Goal: Book appointment/travel/reservation

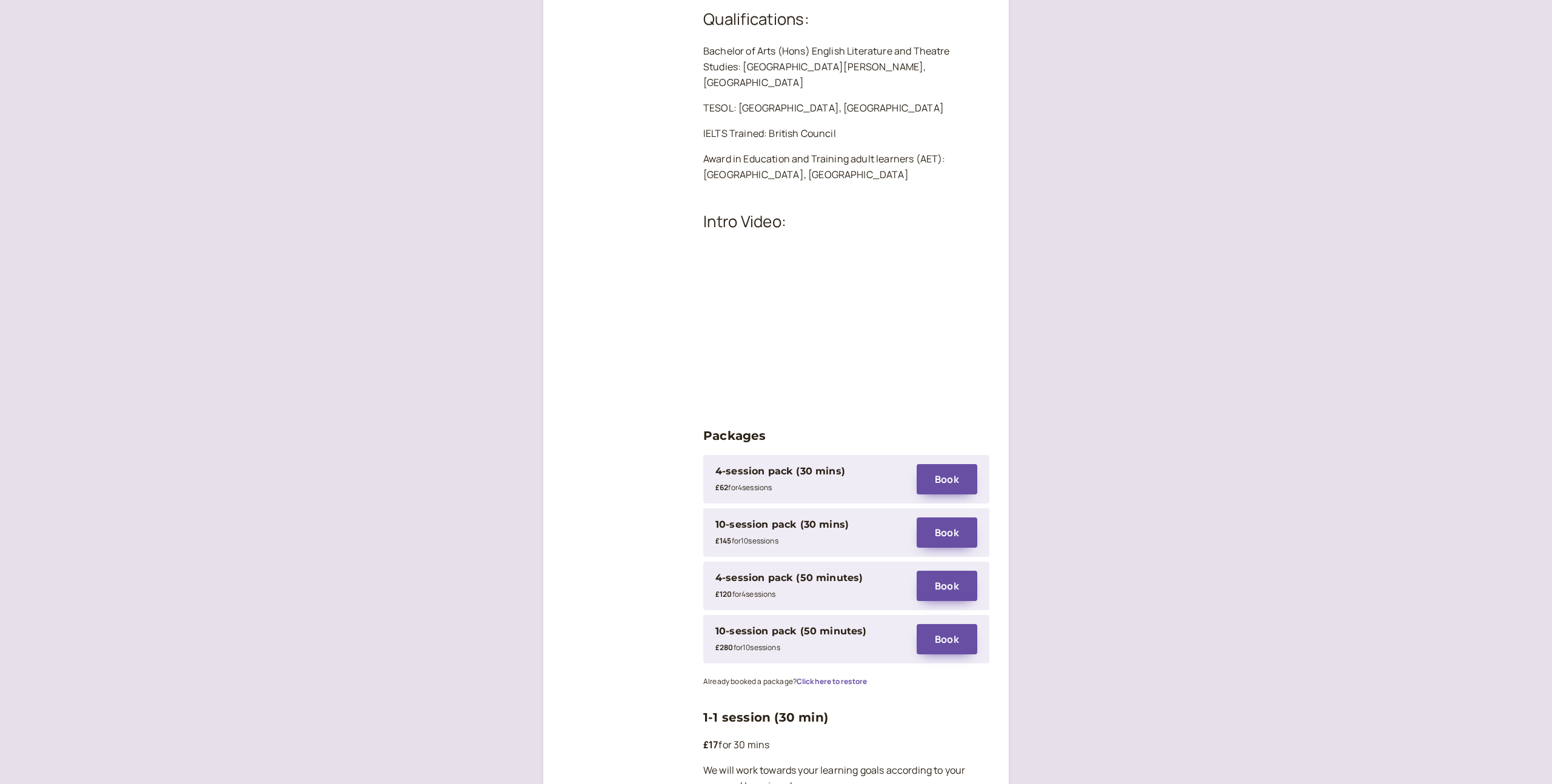
scroll to position [1382, 0]
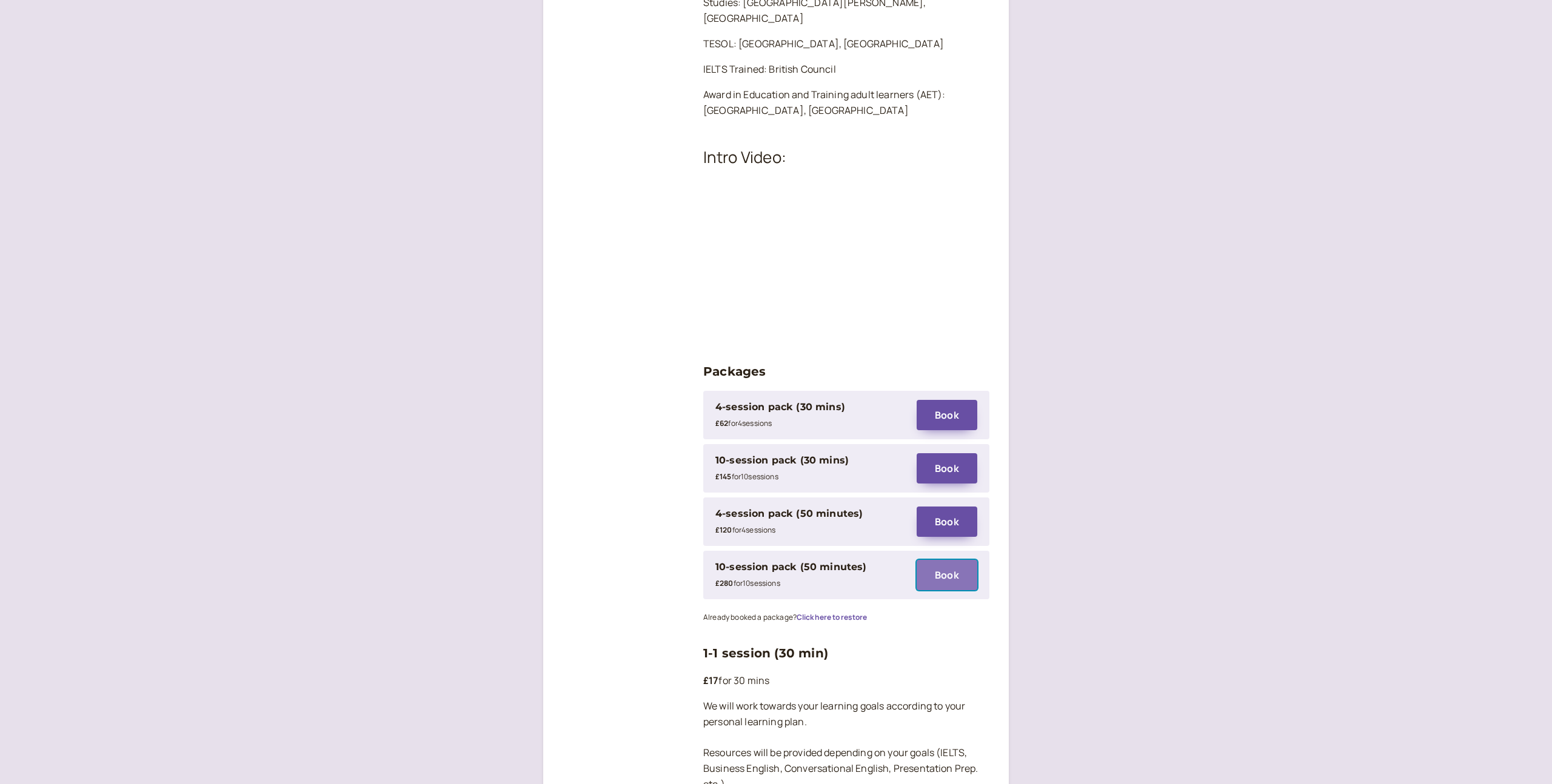
click at [950, 560] on button "Book" at bounding box center [947, 575] width 61 height 30
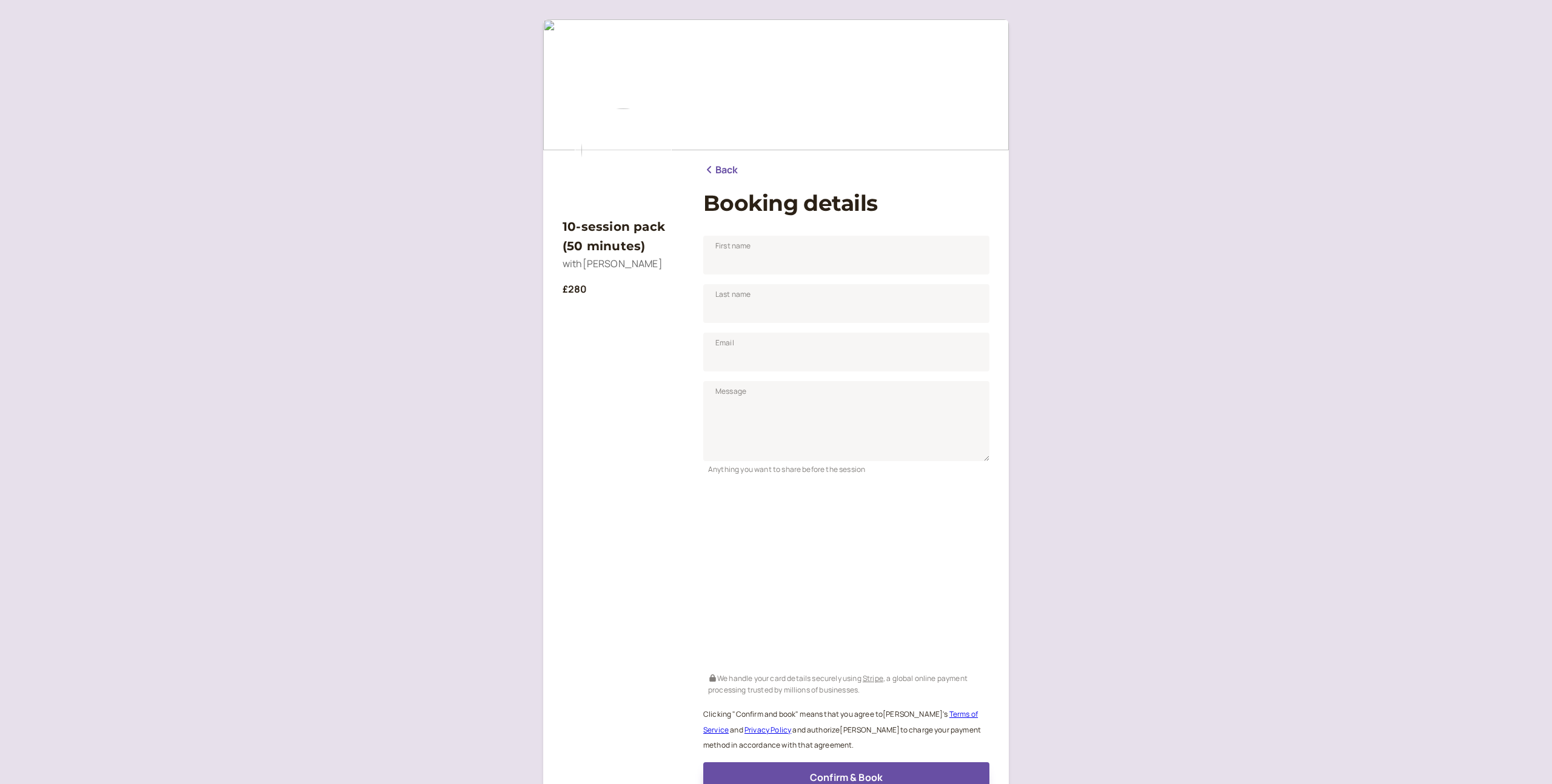
click at [719, 169] on link "Back" at bounding box center [721, 170] width 35 height 16
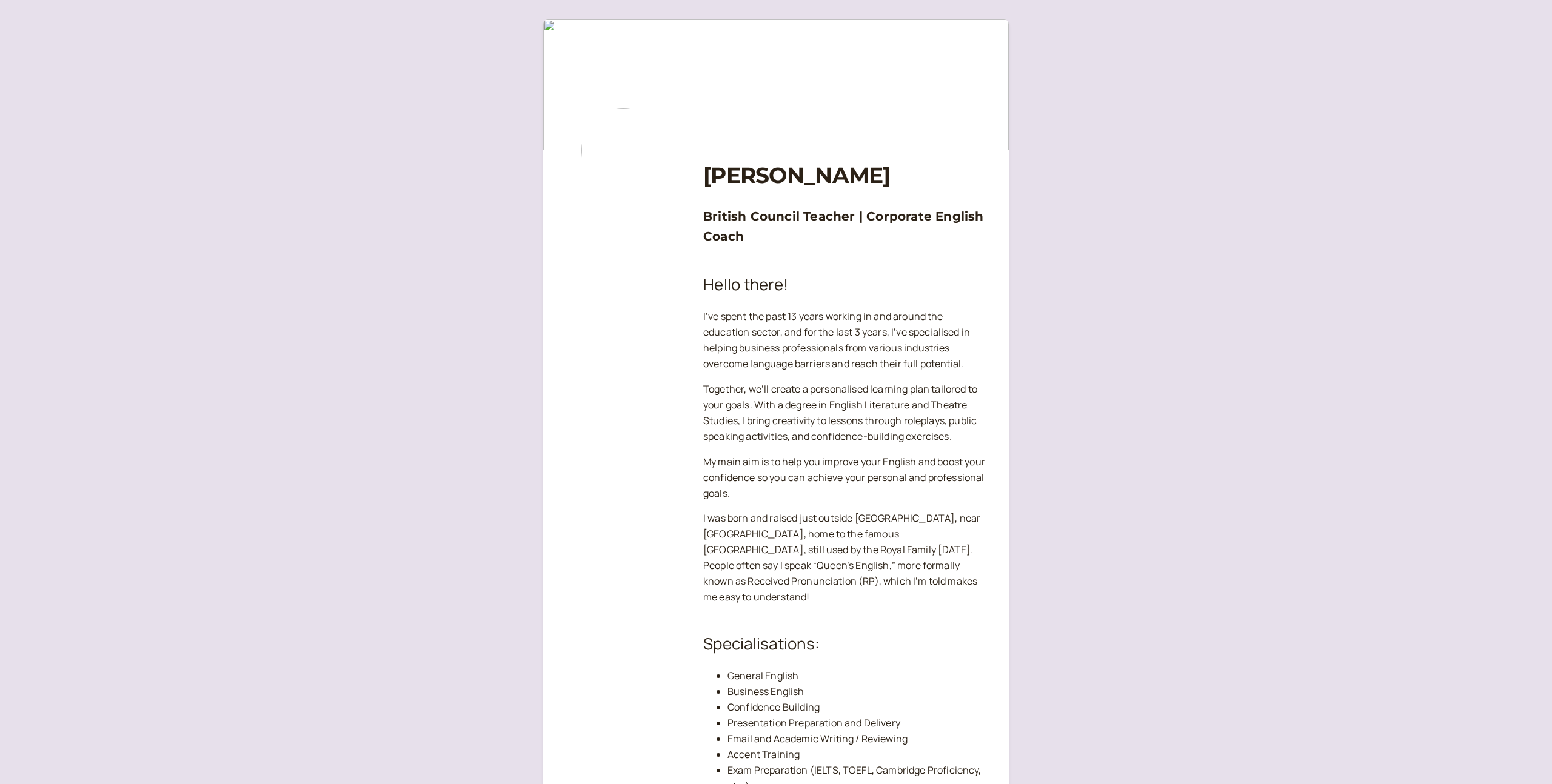
scroll to position [1382, 0]
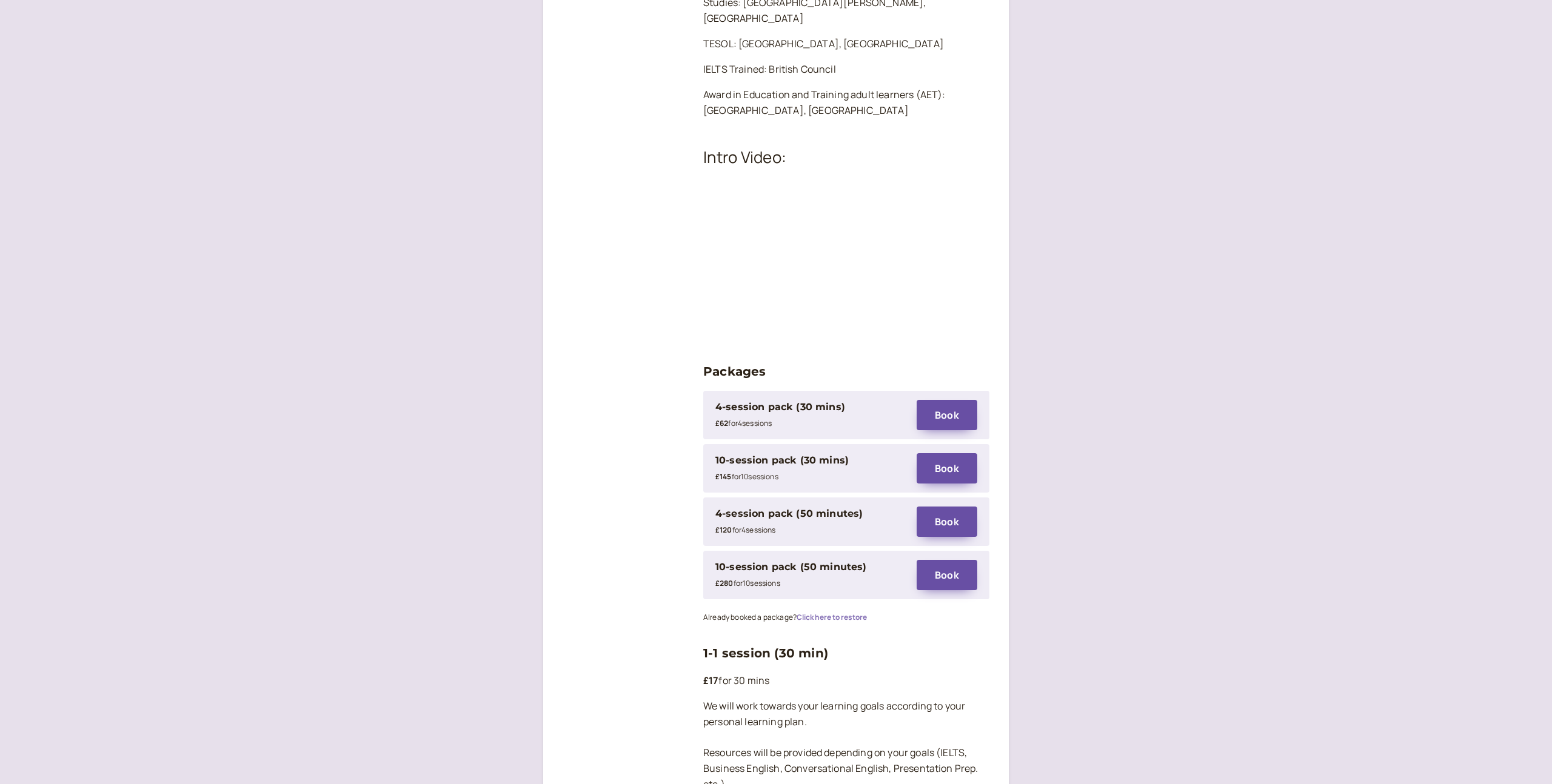
click at [843, 613] on button "Click here to restore" at bounding box center [832, 618] width 70 height 9
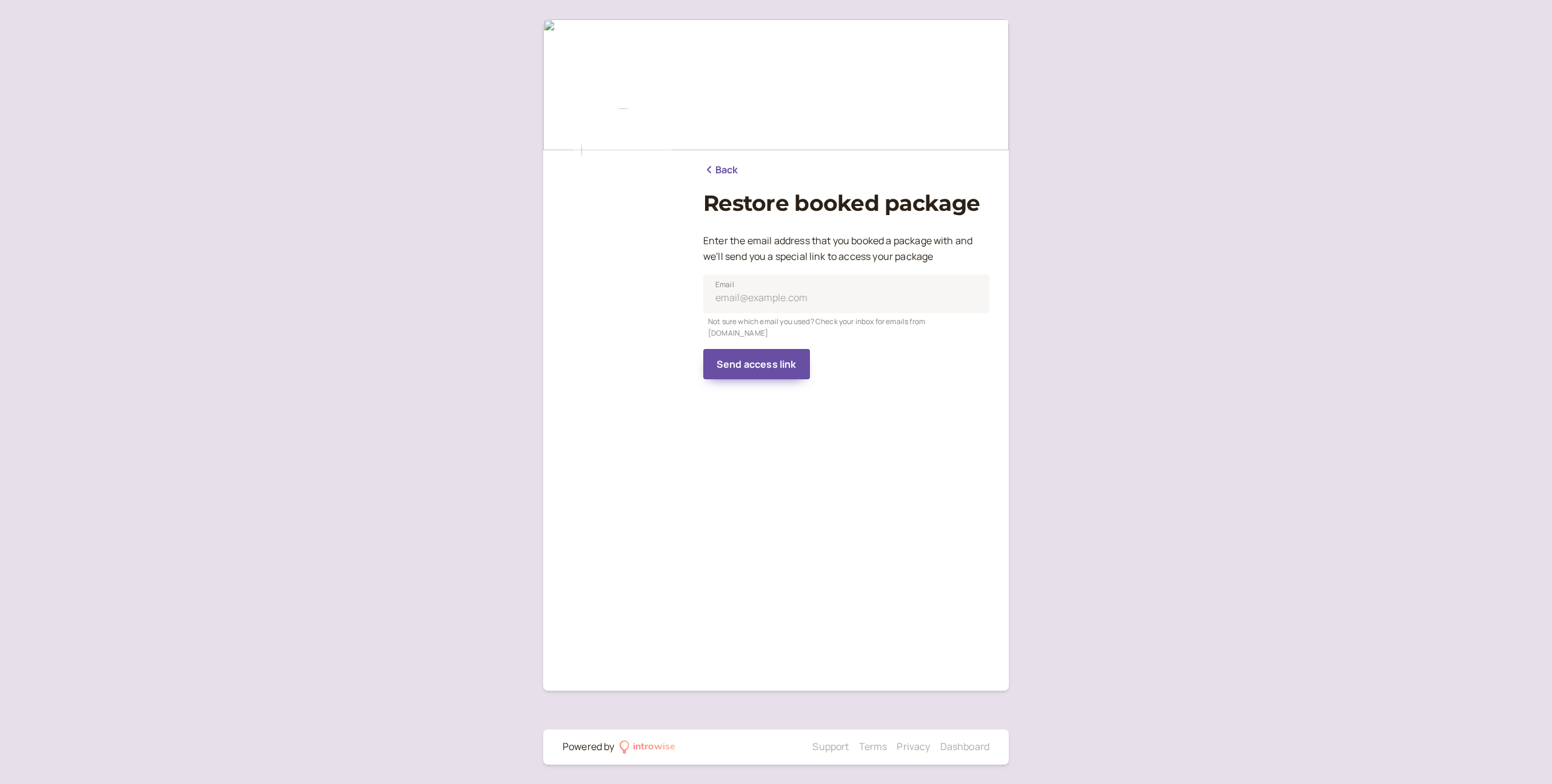
click at [720, 169] on link "Back" at bounding box center [721, 170] width 35 height 16
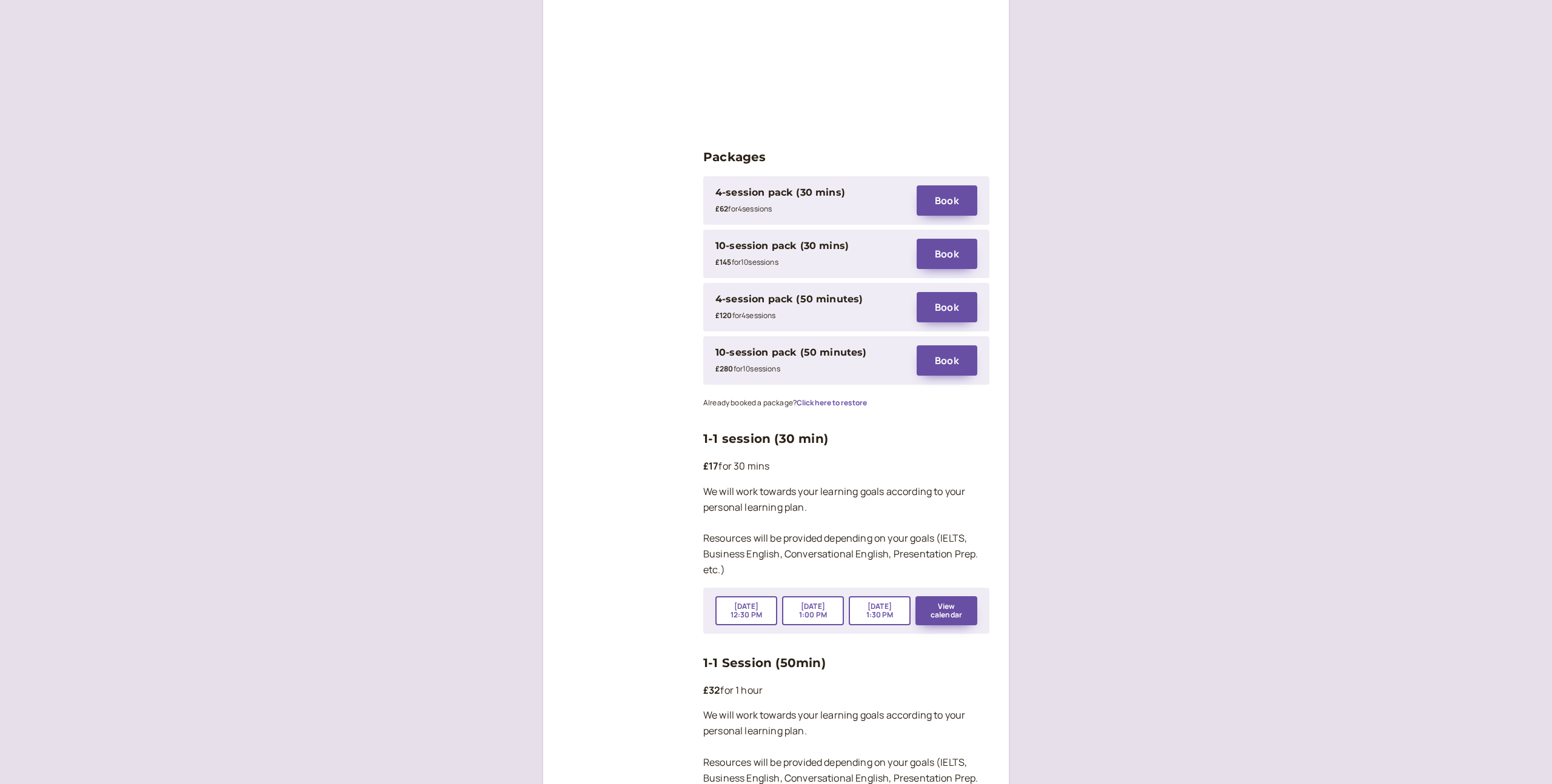
scroll to position [1589, 0]
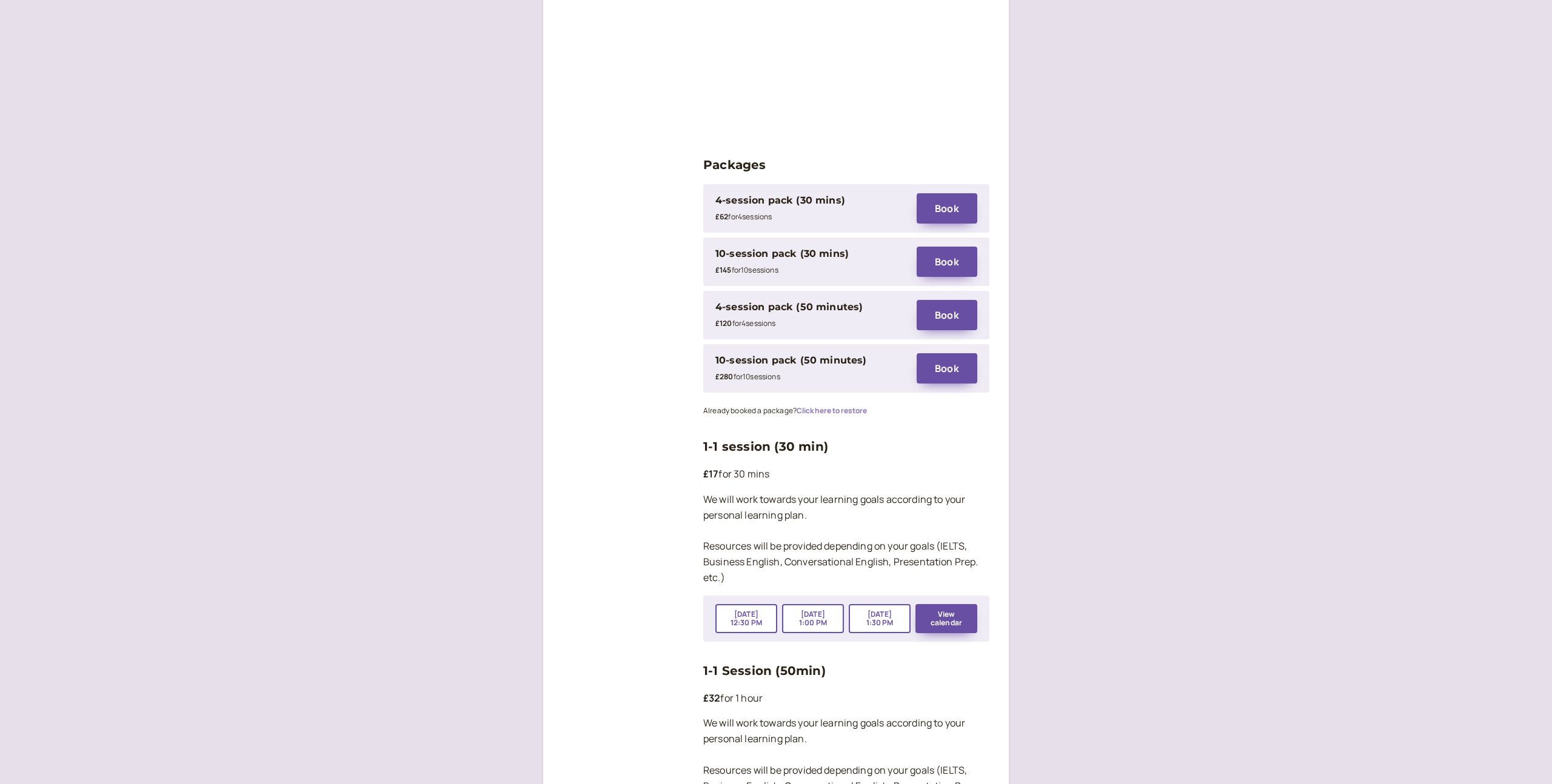
click at [851, 406] on button "Click here to restore" at bounding box center [832, 411] width 70 height 9
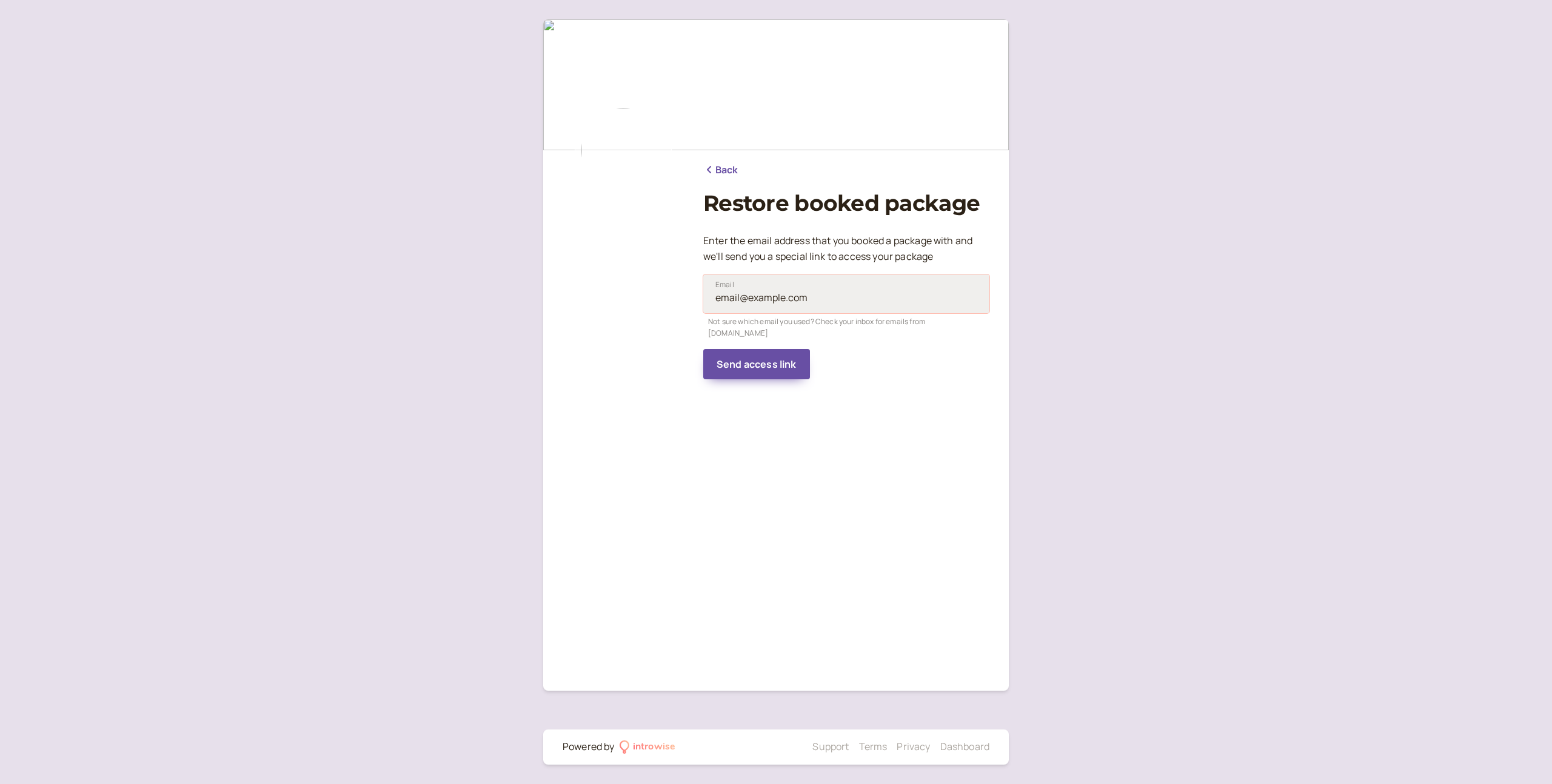
click at [757, 290] on input "Email" at bounding box center [847, 294] width 286 height 39
type input "kamil.stanislaw.baran@gmail.com"
click at [758, 363] on button "Send access link" at bounding box center [757, 364] width 107 height 30
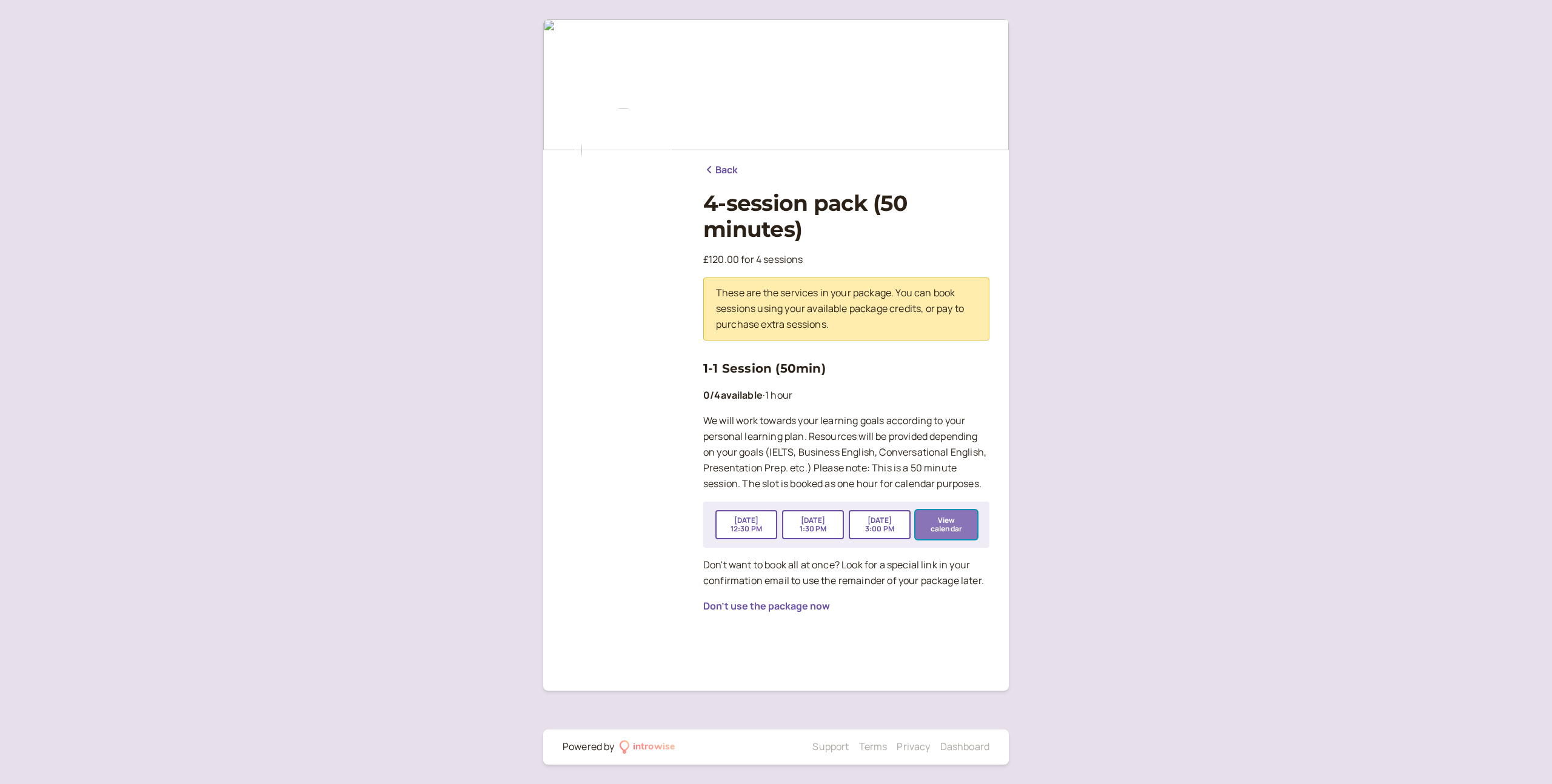
click at [952, 521] on button "View calendar" at bounding box center [946, 524] width 62 height 29
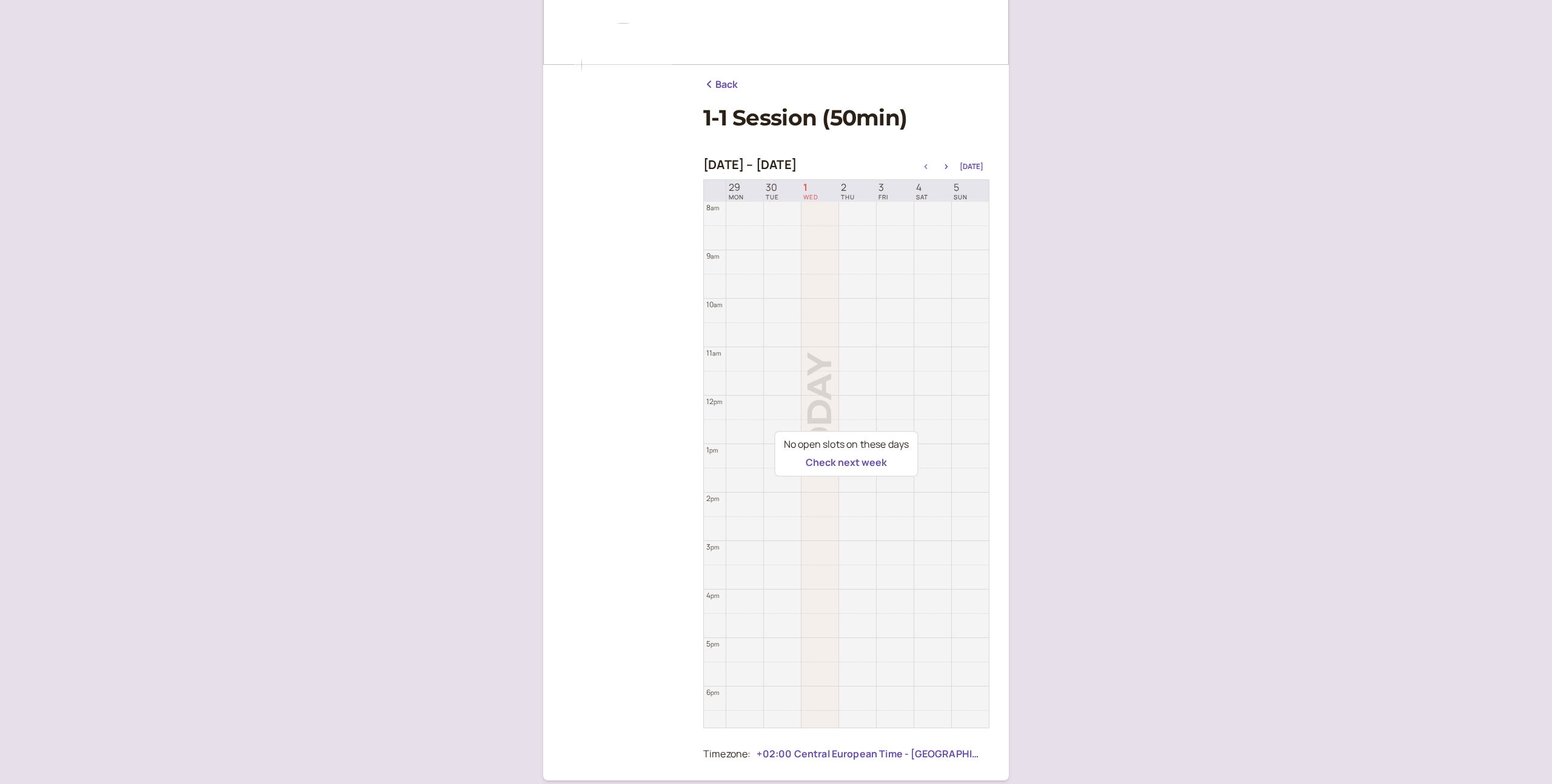
scroll to position [94, 0]
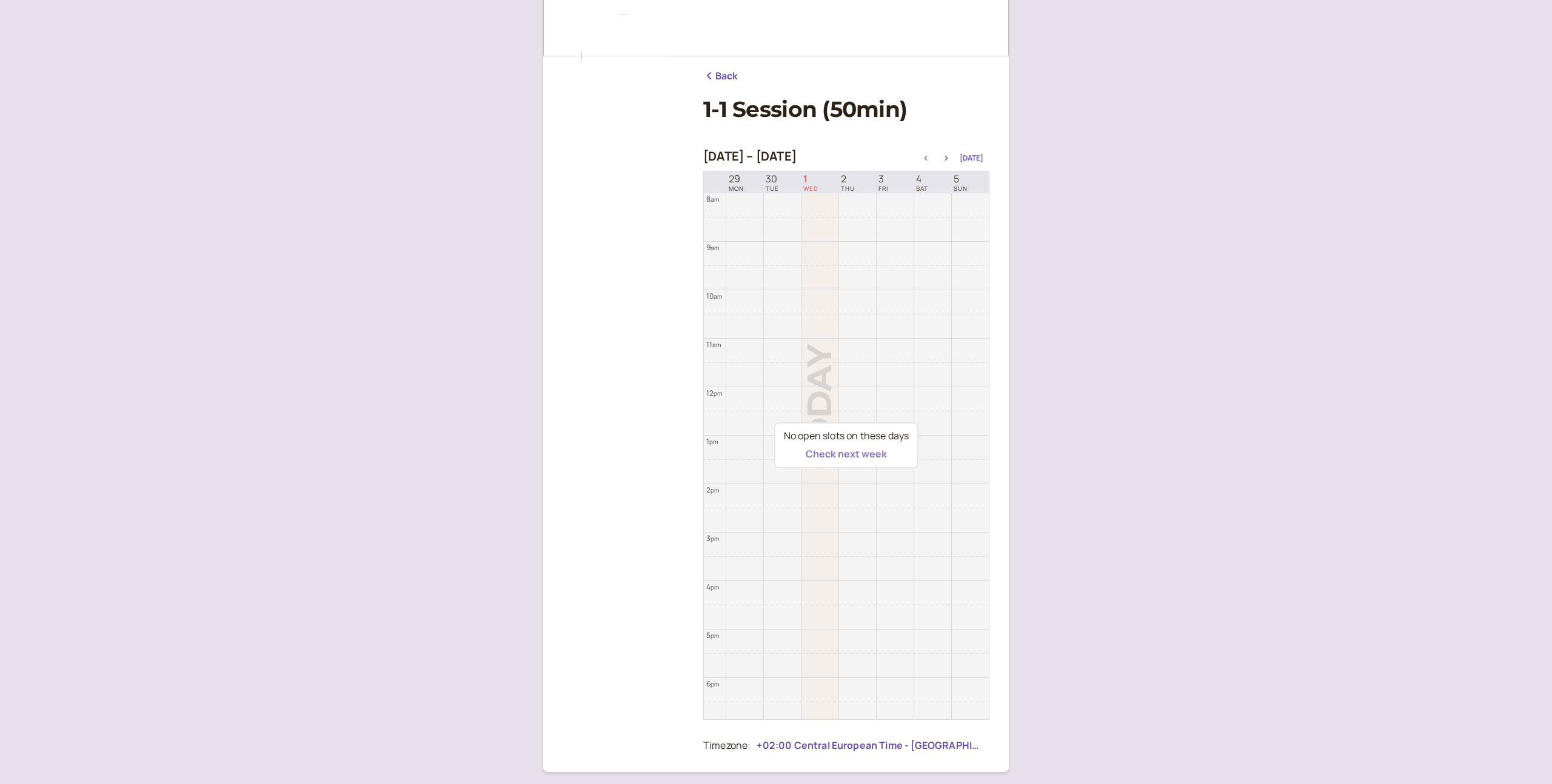
click at [859, 453] on button "Check next week" at bounding box center [846, 453] width 81 height 11
click at [858, 457] on button "Check next week" at bounding box center [846, 453] width 81 height 11
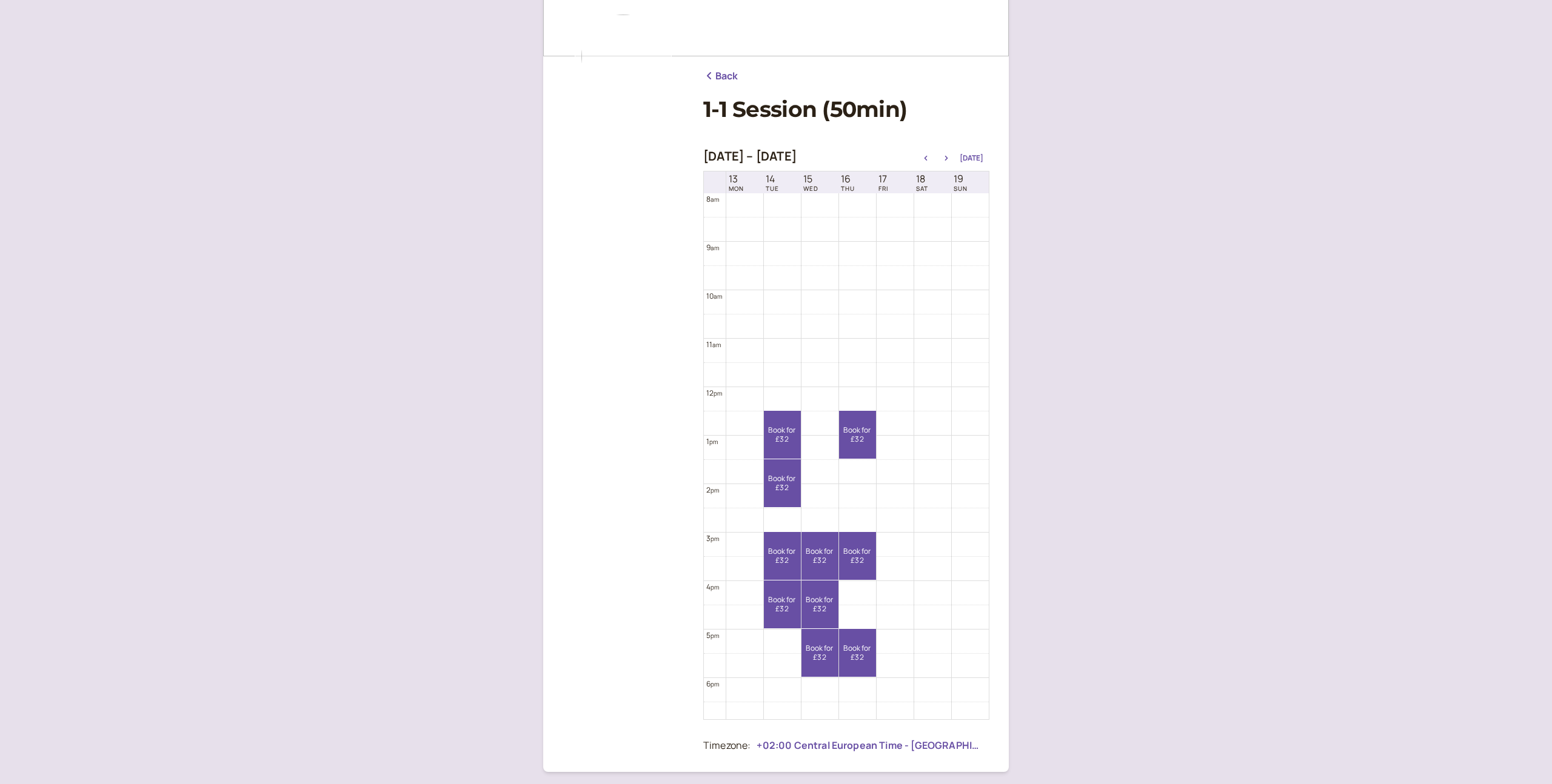
click at [616, 43] on img at bounding box center [623, 56] width 97 height 97
